Goal: Task Accomplishment & Management: Complete application form

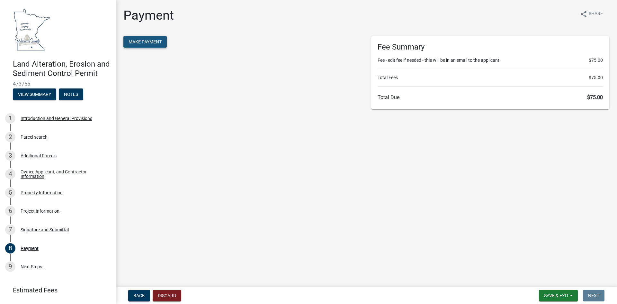
click at [148, 43] on span "Make Payment" at bounding box center [145, 41] width 33 height 5
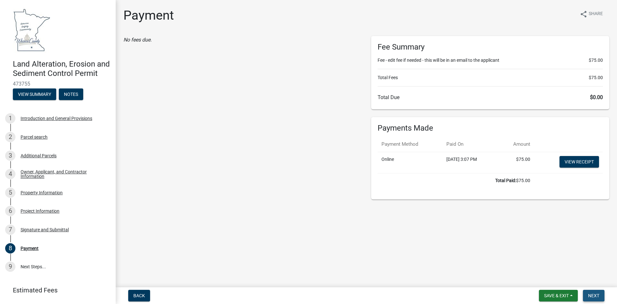
click at [597, 295] on span "Next" at bounding box center [593, 295] width 11 height 5
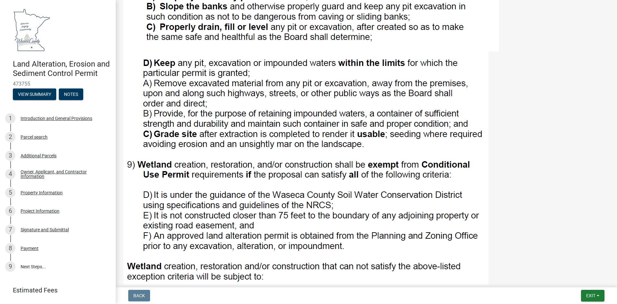
scroll to position [706, 0]
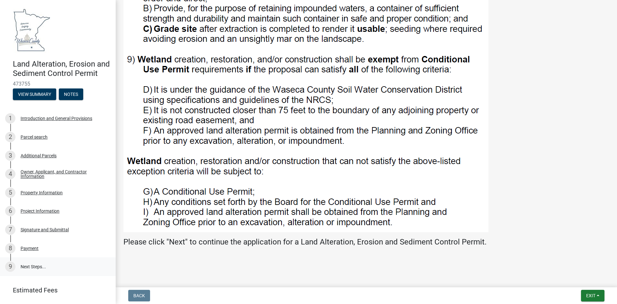
click at [36, 276] on link "9 Next Steps..." at bounding box center [58, 266] width 116 height 19
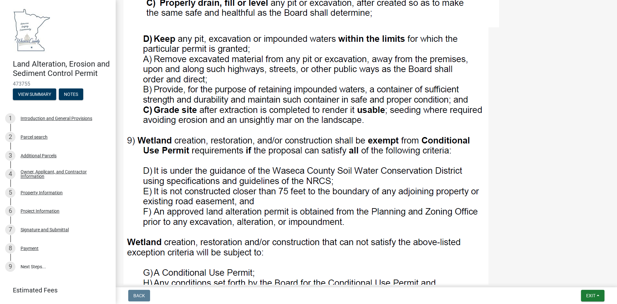
scroll to position [417, 0]
